Goal: Find specific page/section: Find specific page/section

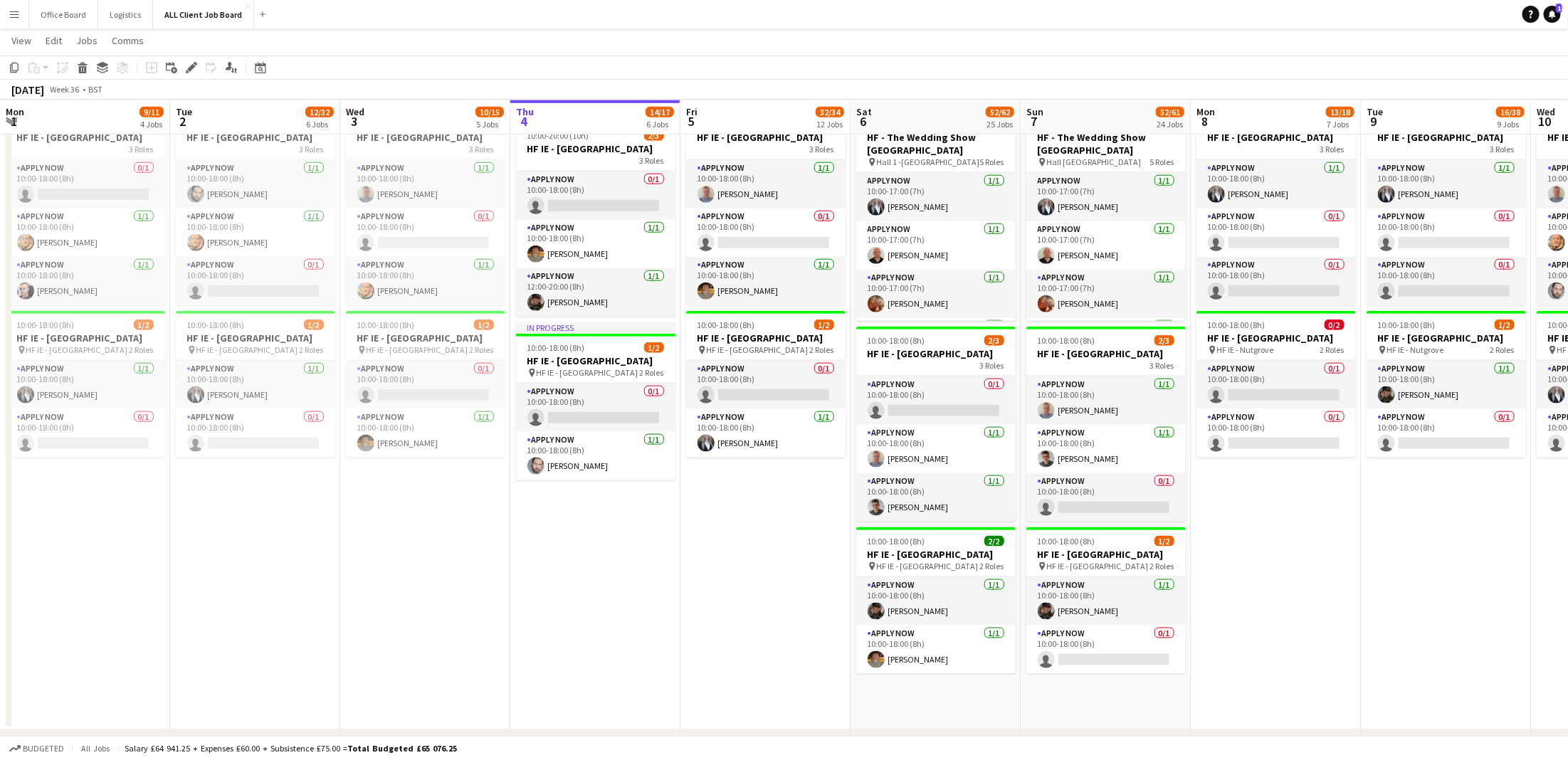
scroll to position [0, 400]
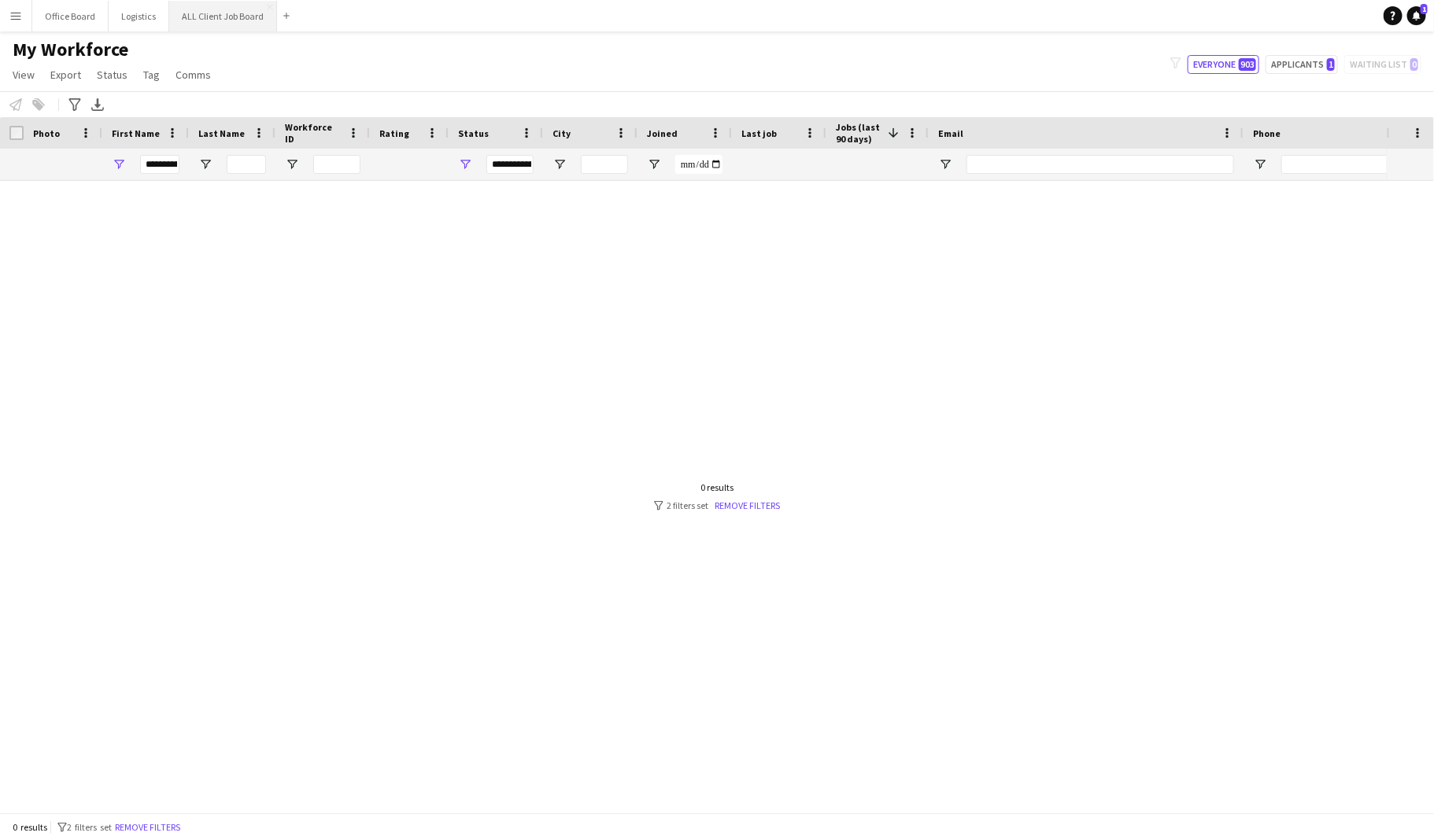
click at [200, 15] on button "ALL Client Job Board Close" at bounding box center [223, 16] width 108 height 31
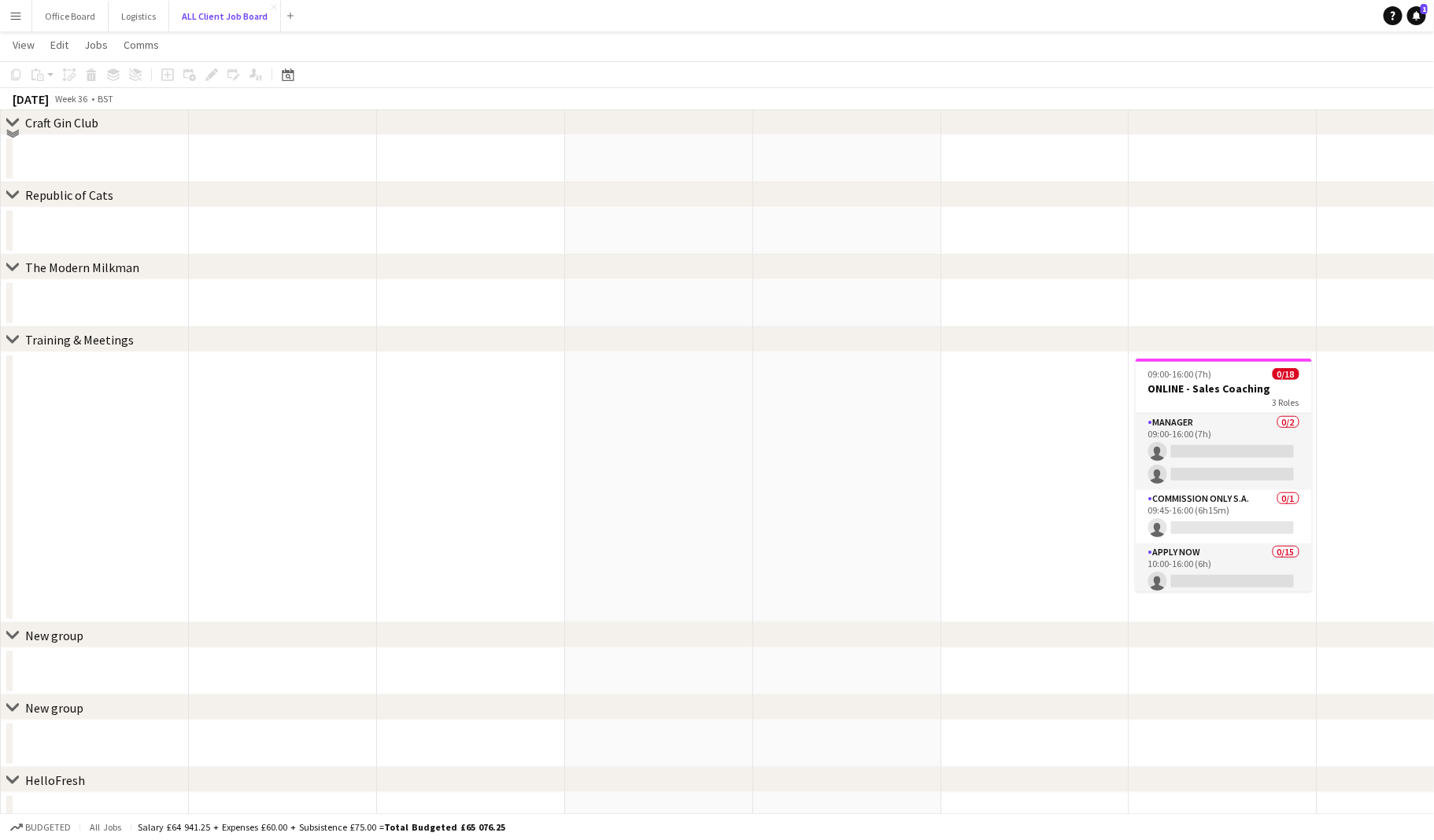
scroll to position [6180, 0]
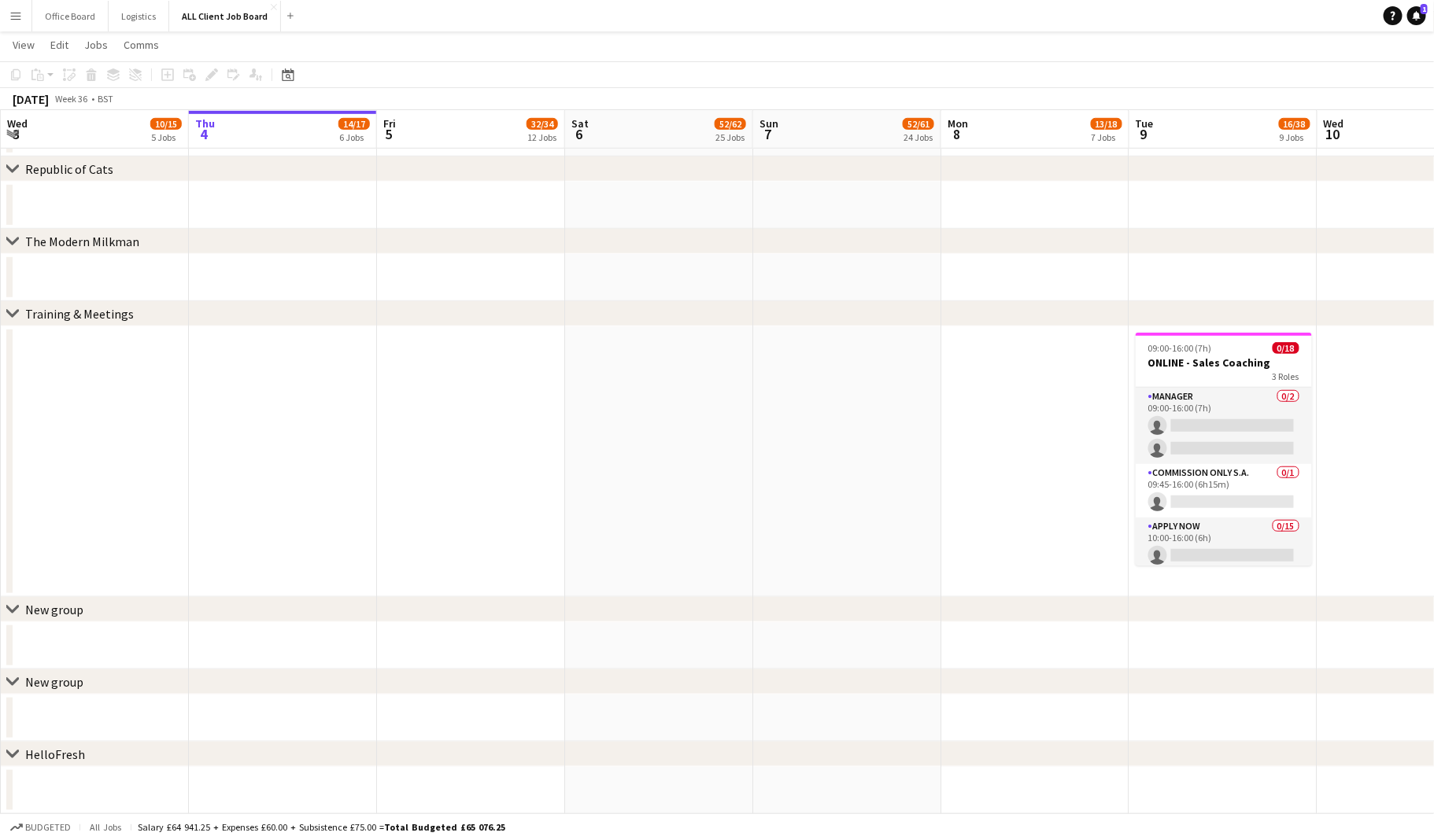
click at [889, 510] on app-date-cell at bounding box center [848, 462] width 188 height 271
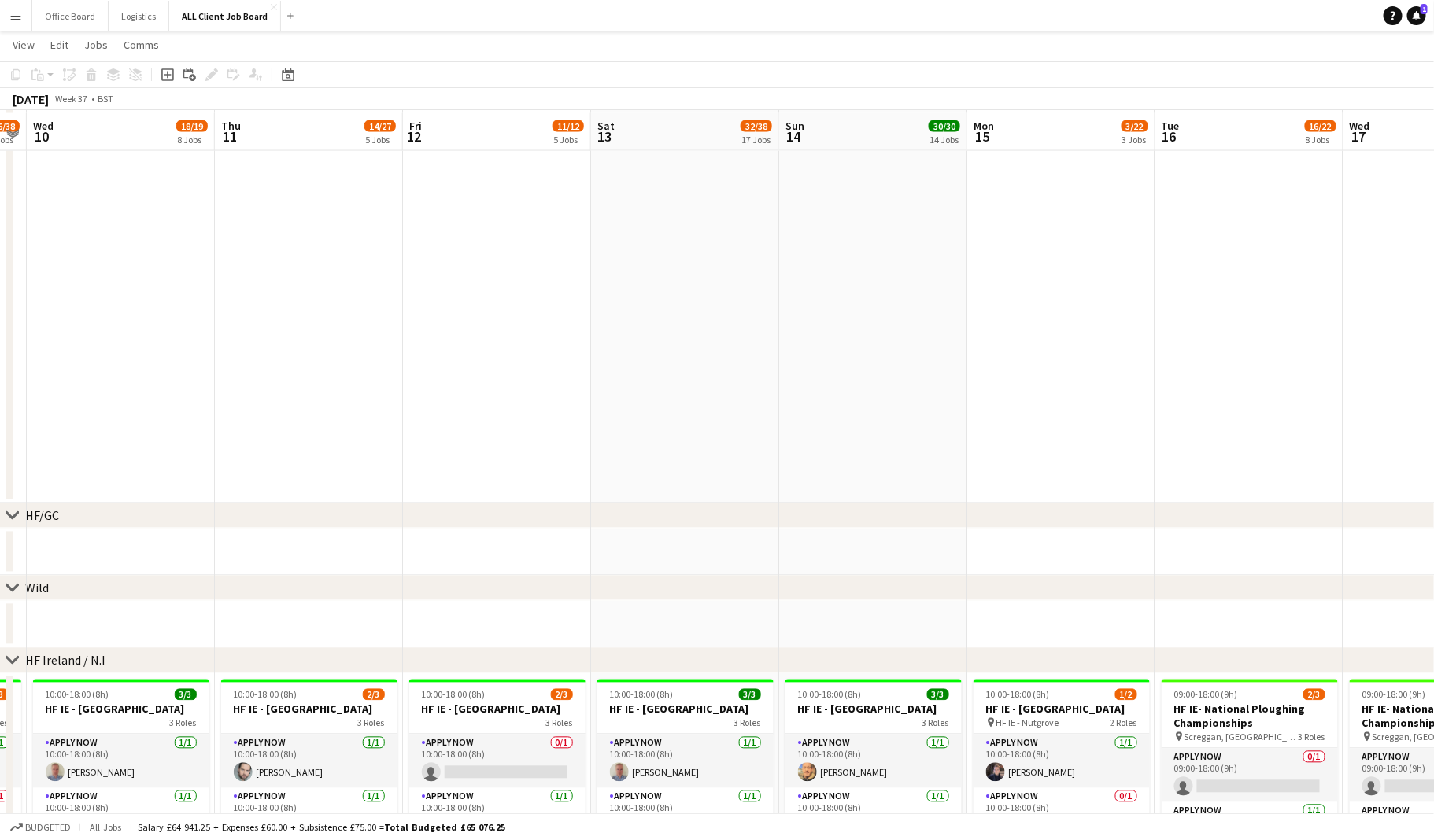
scroll to position [4073, 0]
